Goal: Task Accomplishment & Management: Manage account settings

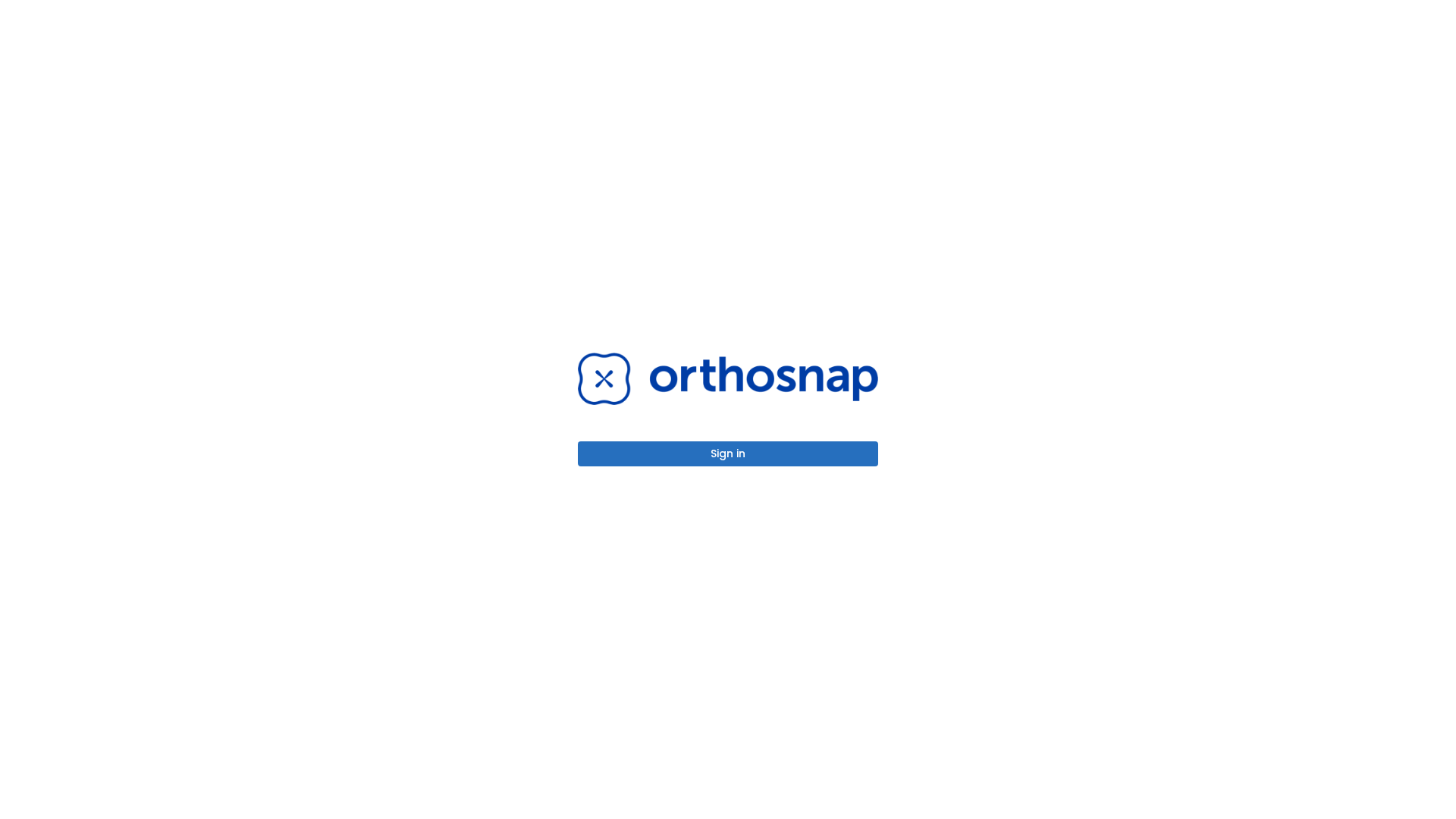
click at [728, 453] on button "Sign in" at bounding box center [728, 453] width 301 height 25
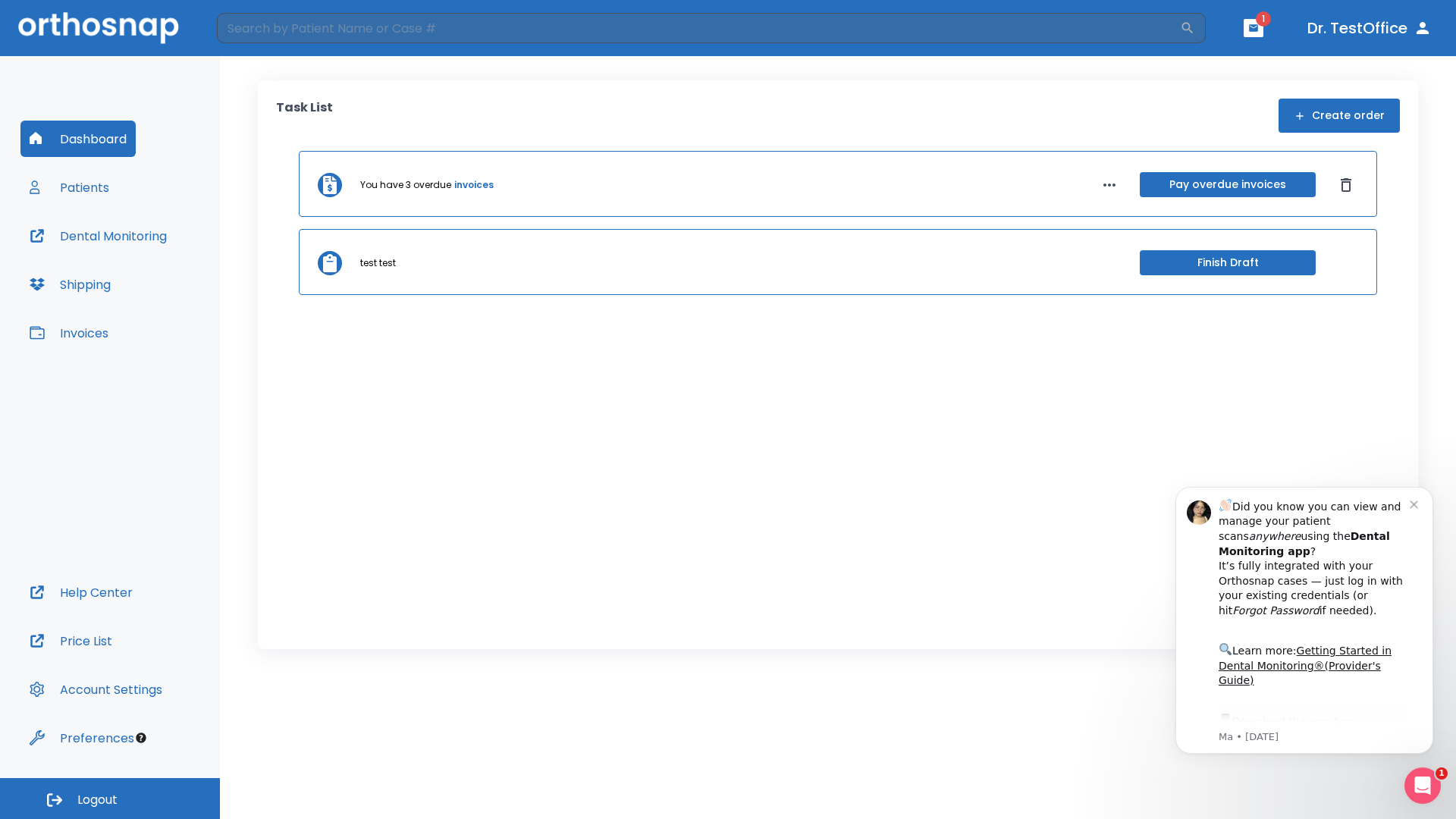
click at [110, 798] on span "Logout" at bounding box center [98, 800] width 41 height 17
